Goal: Find specific page/section: Find specific page/section

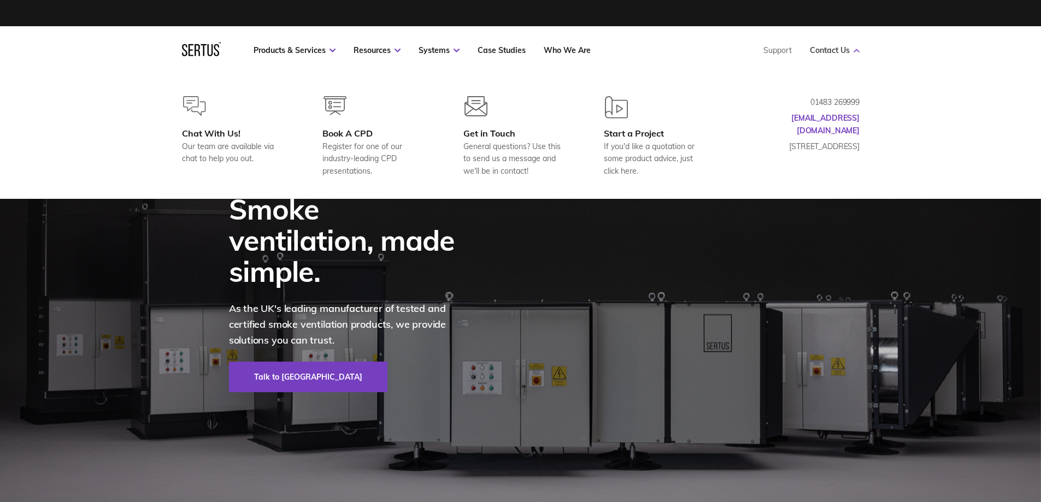
click at [848, 51] on link "Contact Us" at bounding box center [835, 50] width 50 height 10
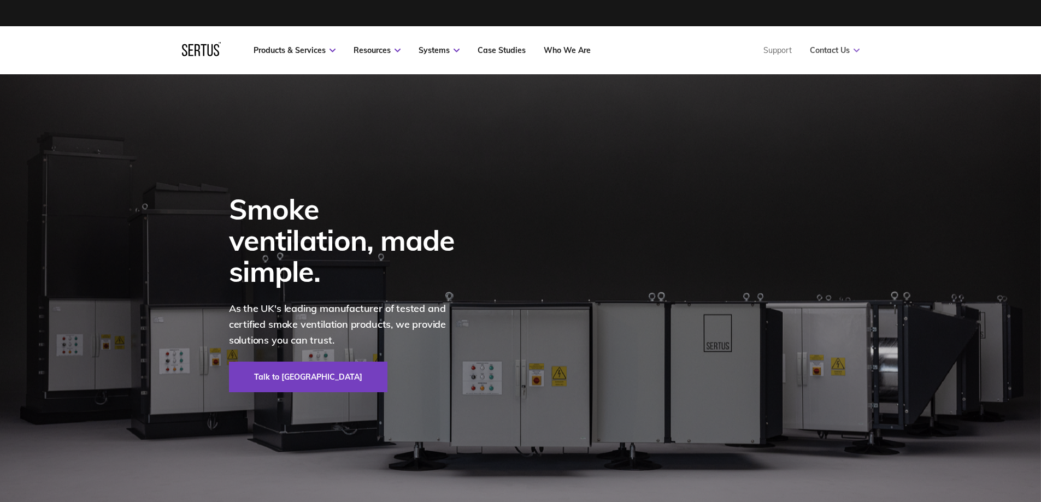
click at [848, 51] on link "Contact Us" at bounding box center [835, 50] width 50 height 10
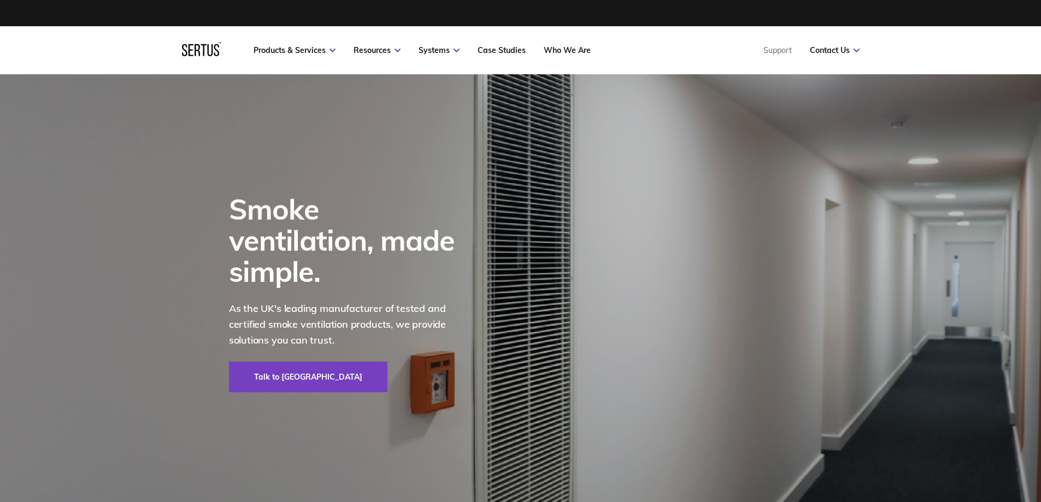
click at [116, 240] on img at bounding box center [520, 292] width 1041 height 437
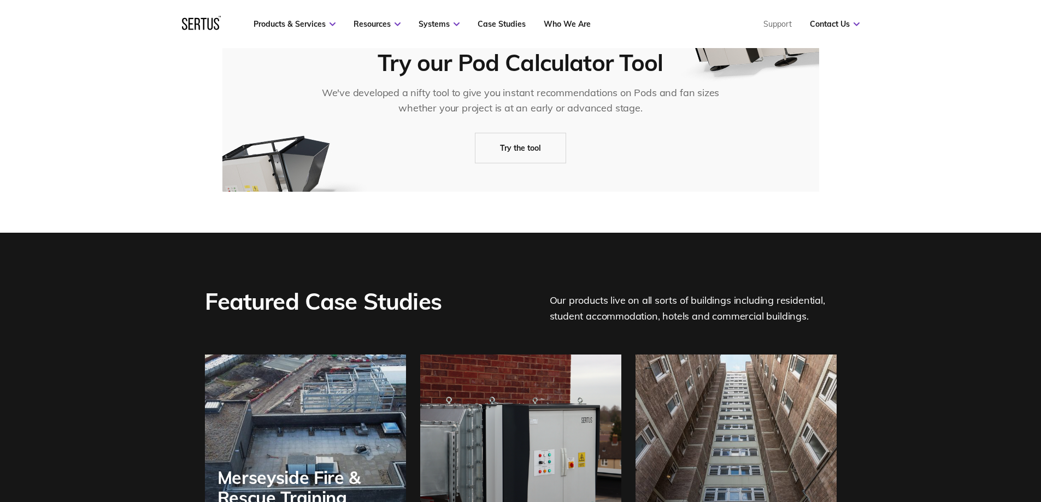
scroll to position [2127, 0]
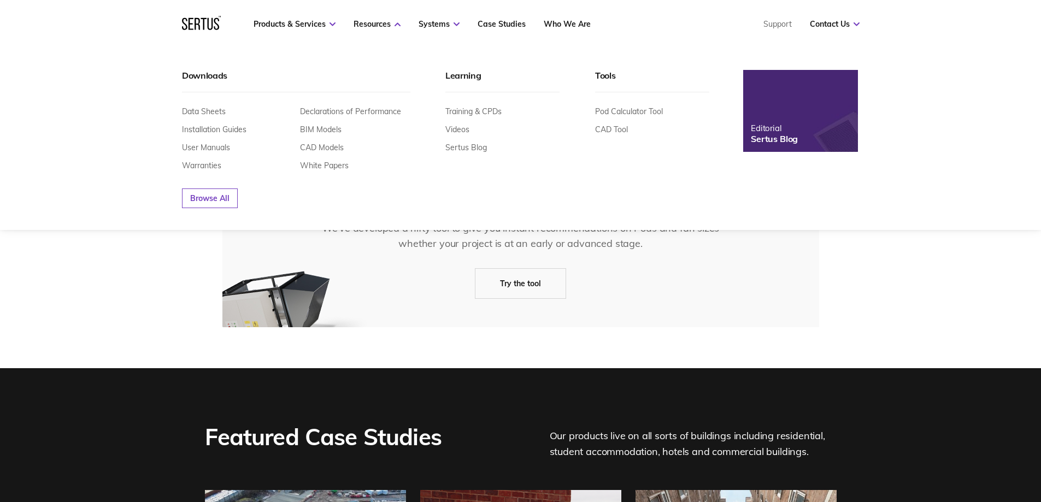
click at [291, 29] on nav "Products & Services Resources Systems Case Studies Who We Are Support Contact U…" at bounding box center [521, 24] width 678 height 48
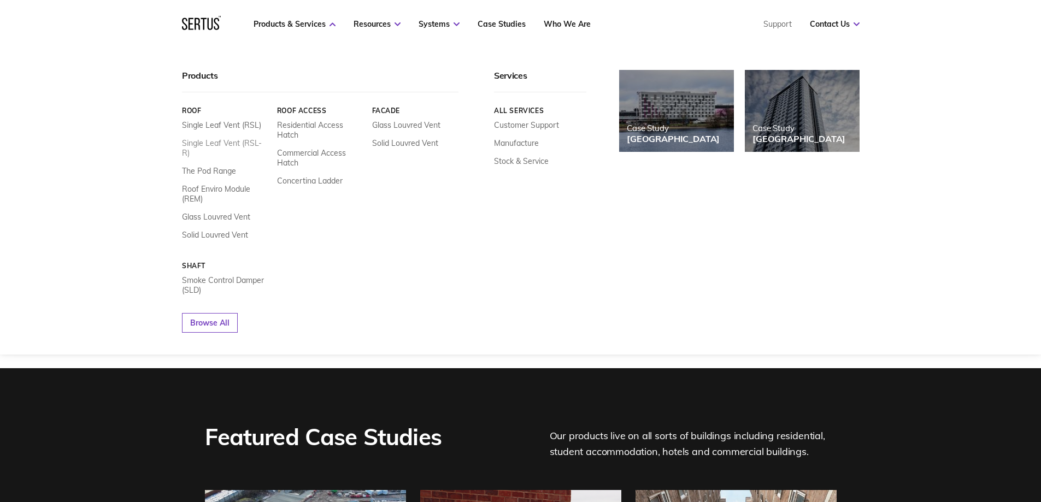
click at [232, 142] on link "Single Leaf Vent (RSL-R)" at bounding box center [225, 148] width 87 height 20
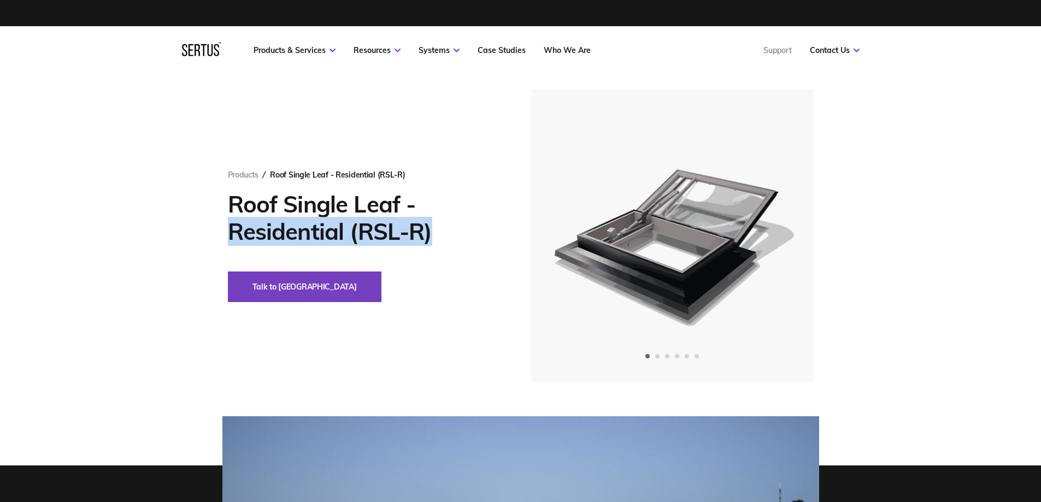
drag, startPoint x: 433, startPoint y: 240, endPoint x: 227, endPoint y: 228, distance: 206.3
click at [228, 228] on h1 "Roof Single Leaf - Residential (RSL-R)" at bounding box center [363, 218] width 270 height 55
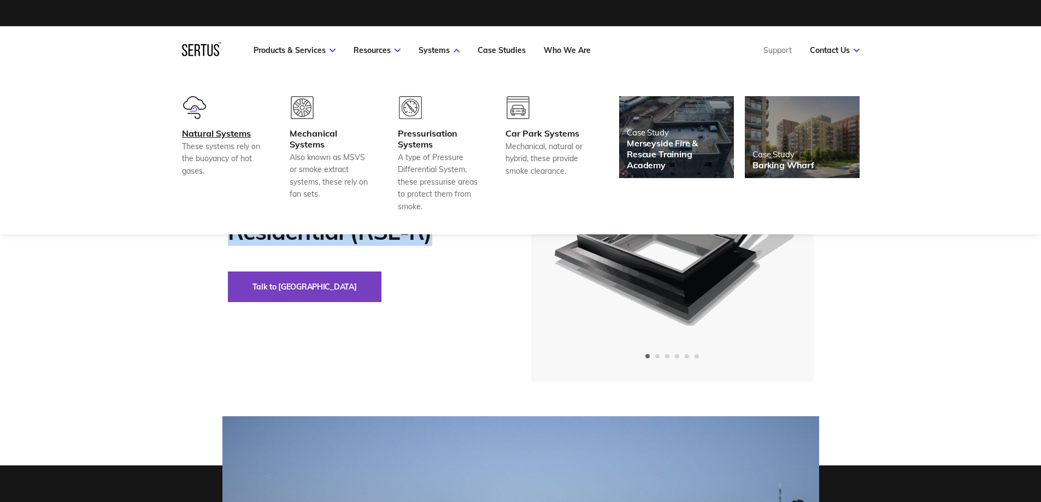
click at [202, 138] on div "Natural Systems" at bounding box center [222, 133] width 81 height 11
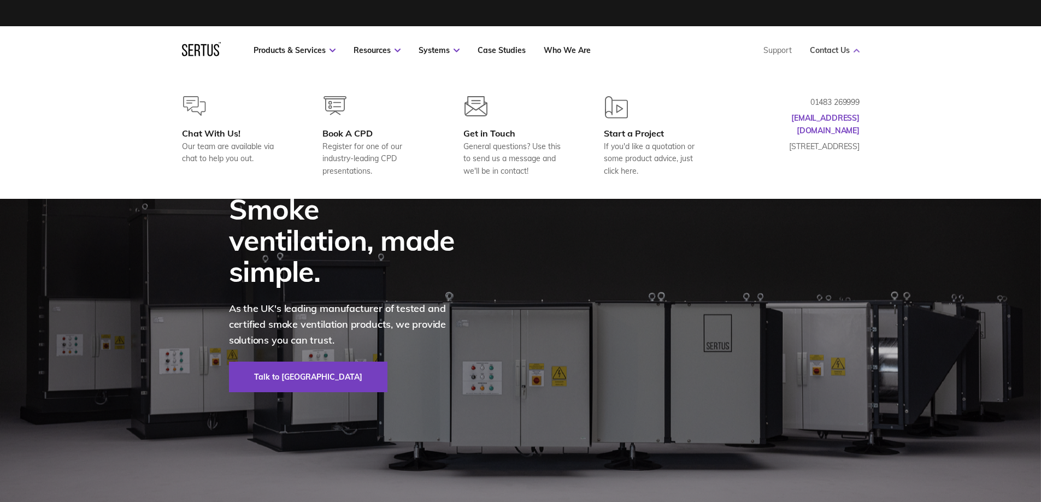
click at [827, 53] on link "Contact Us" at bounding box center [835, 50] width 50 height 10
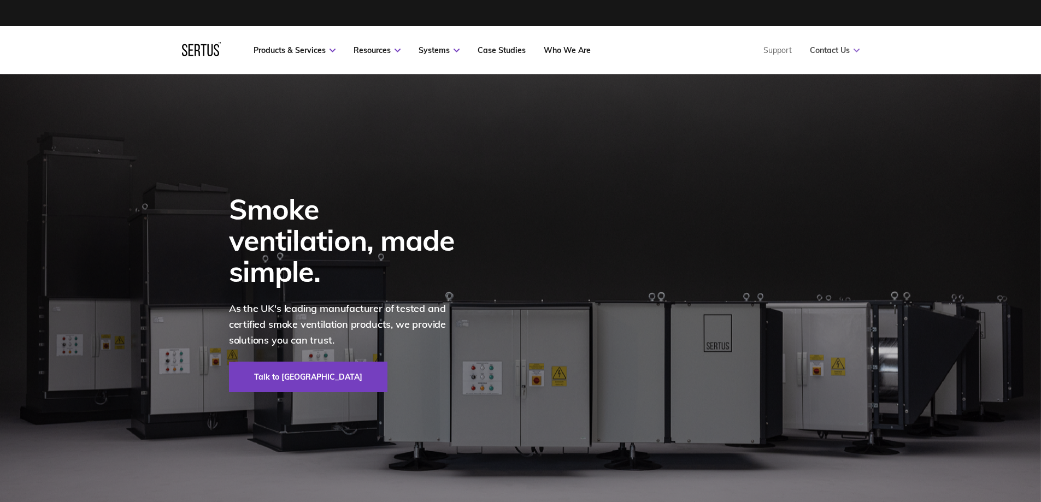
click at [827, 53] on link "Contact Us" at bounding box center [835, 50] width 50 height 10
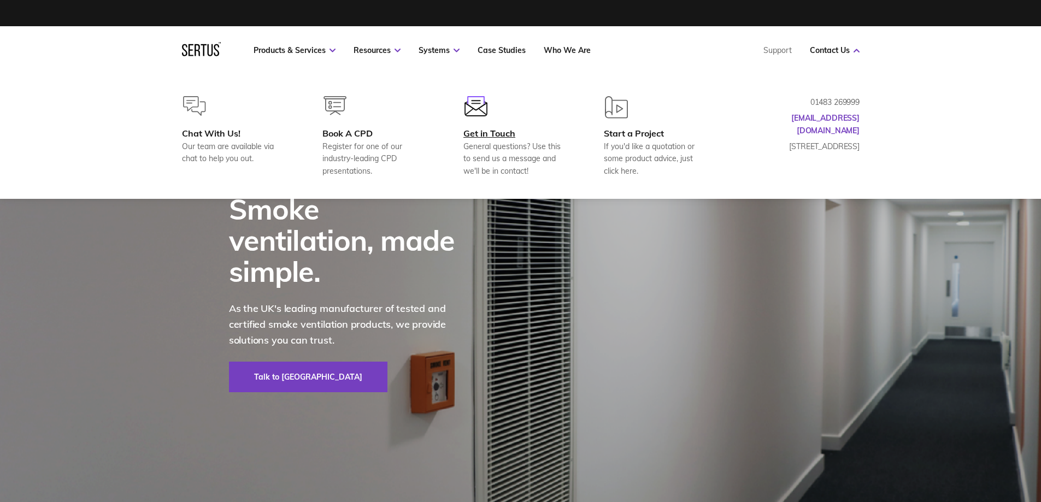
click at [475, 134] on div "Get in Touch" at bounding box center [515, 133] width 105 height 11
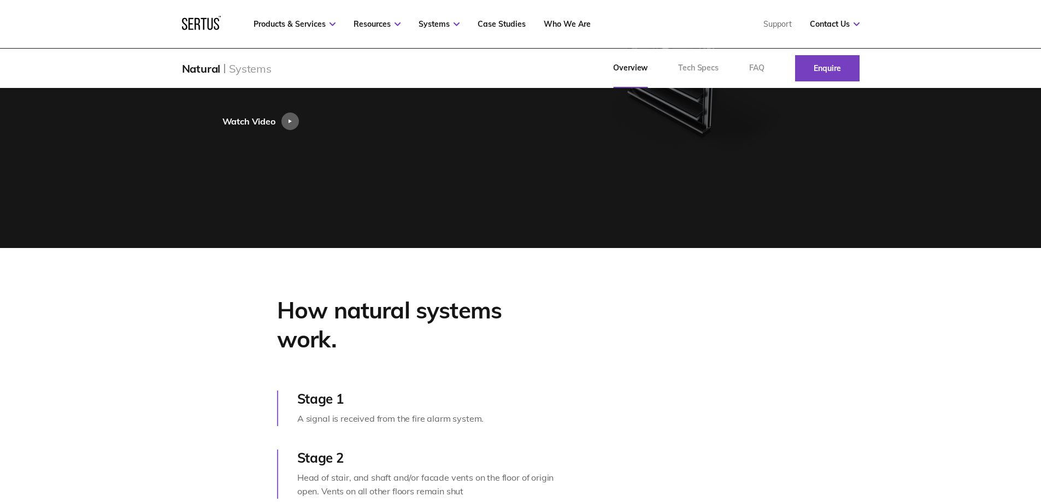
scroll to position [328, 0]
